Goal: Task Accomplishment & Management: Manage account settings

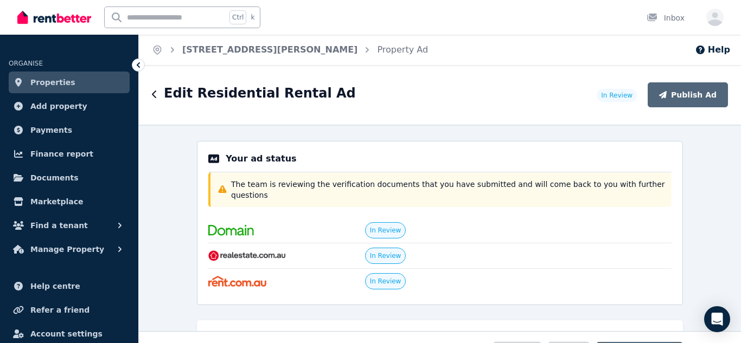
select select "***"
select select "**********"
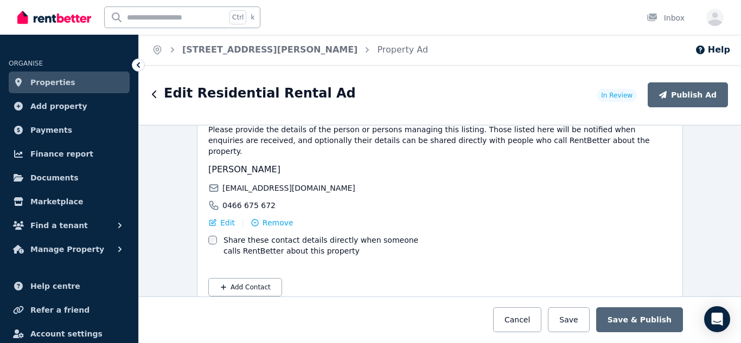
click at [49, 80] on span "Properties" at bounding box center [52, 82] width 45 height 13
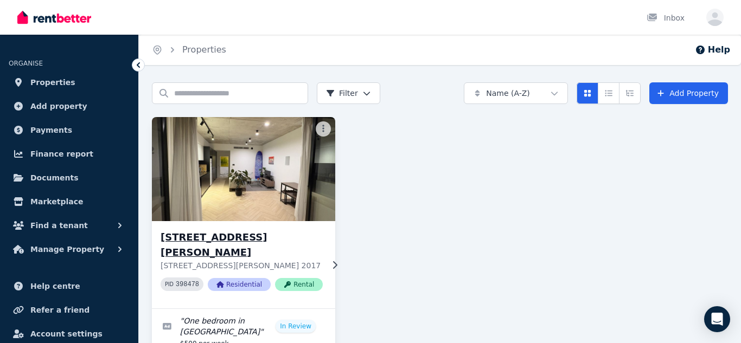
click at [254, 237] on h3 "[STREET_ADDRESS][PERSON_NAME]" at bounding box center [241, 245] width 162 height 30
